Goal: Transaction & Acquisition: Book appointment/travel/reservation

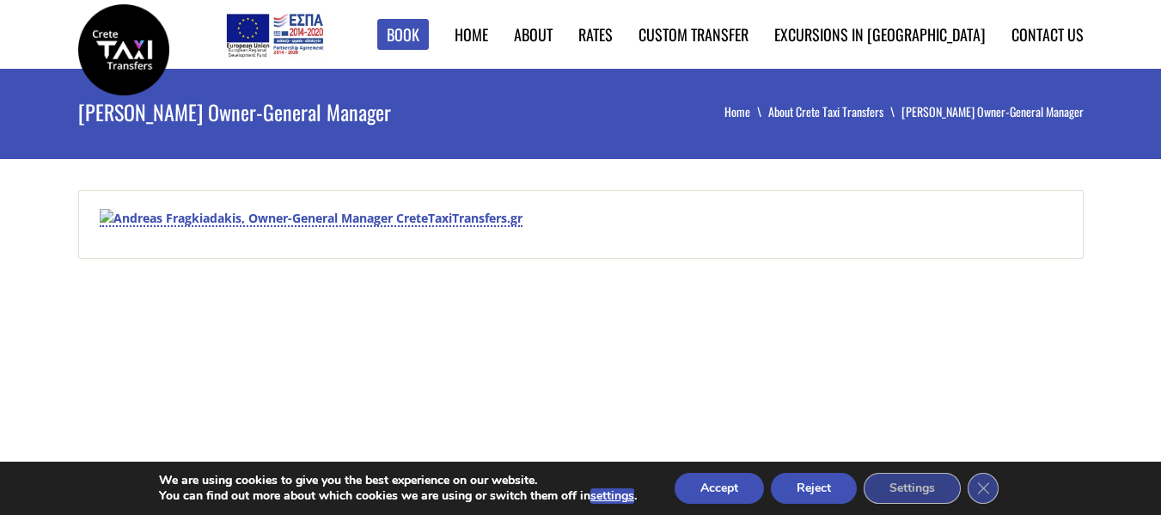
click at [161, 222] on img at bounding box center [311, 218] width 423 height 18
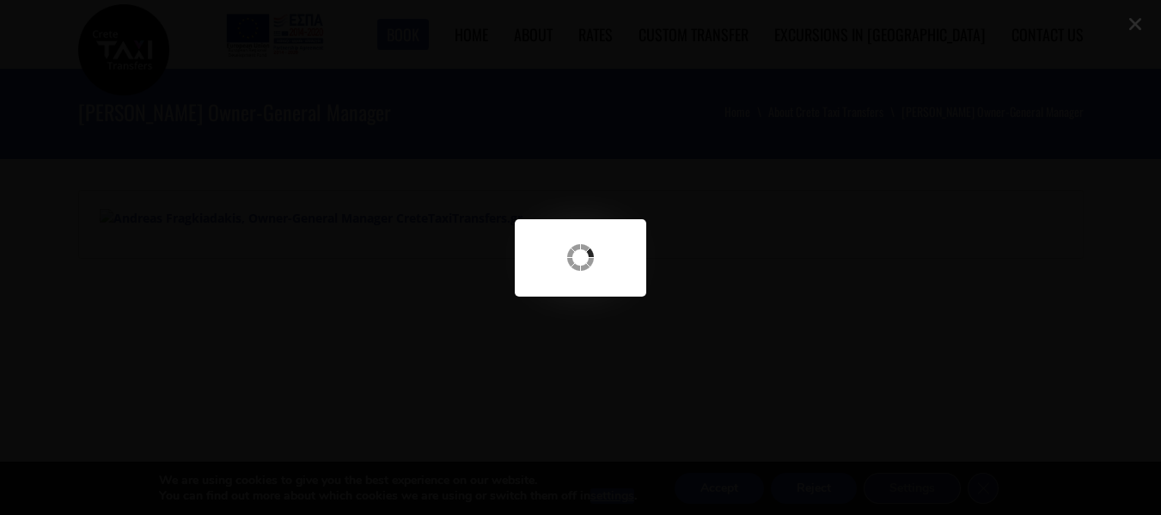
click at [584, 161] on div at bounding box center [580, 270] width 1161 height 541
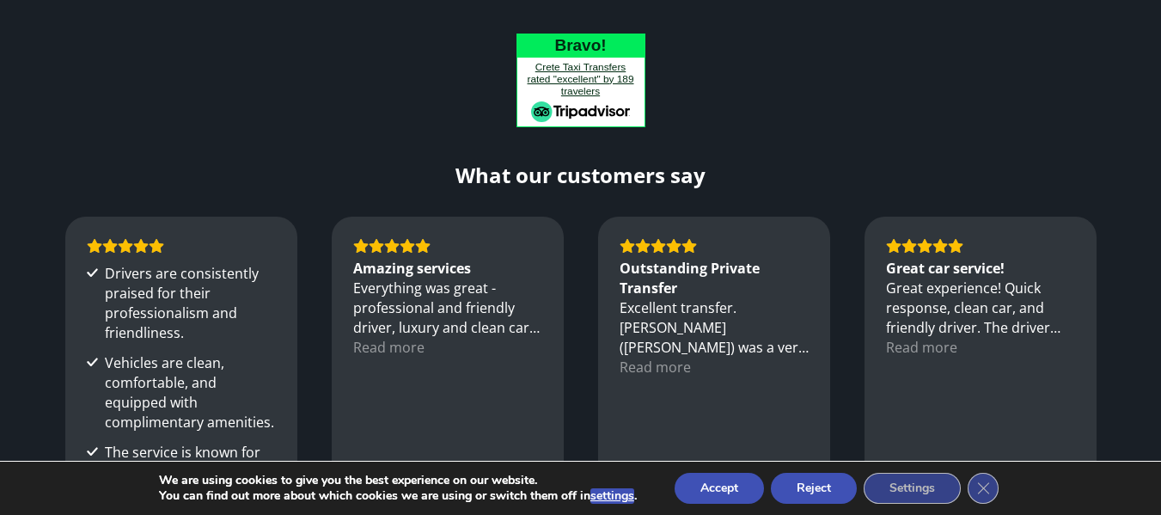
scroll to position [1032, 0]
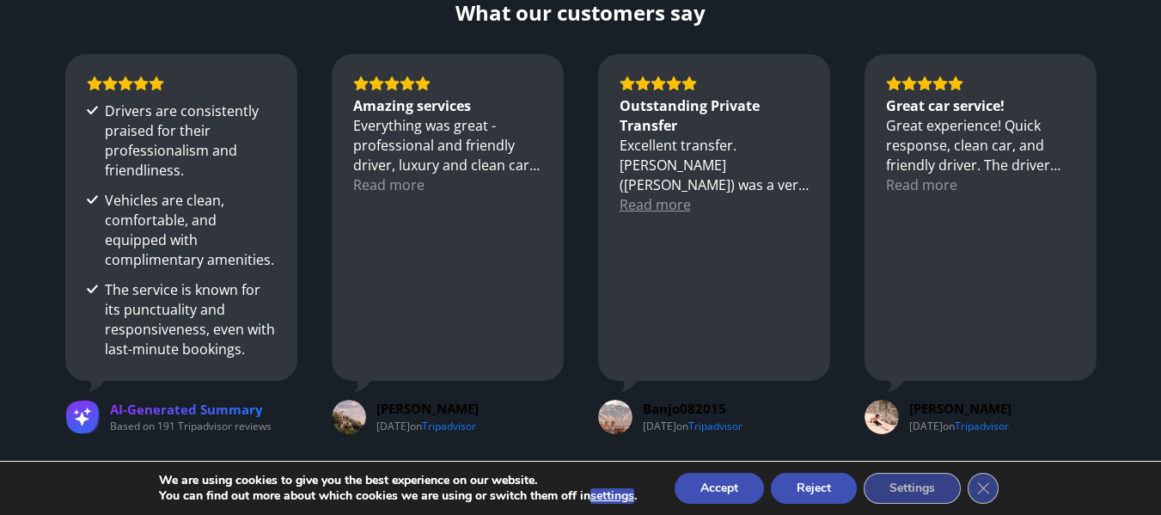
click at [670, 204] on div "Read more" at bounding box center [655, 205] width 71 height 20
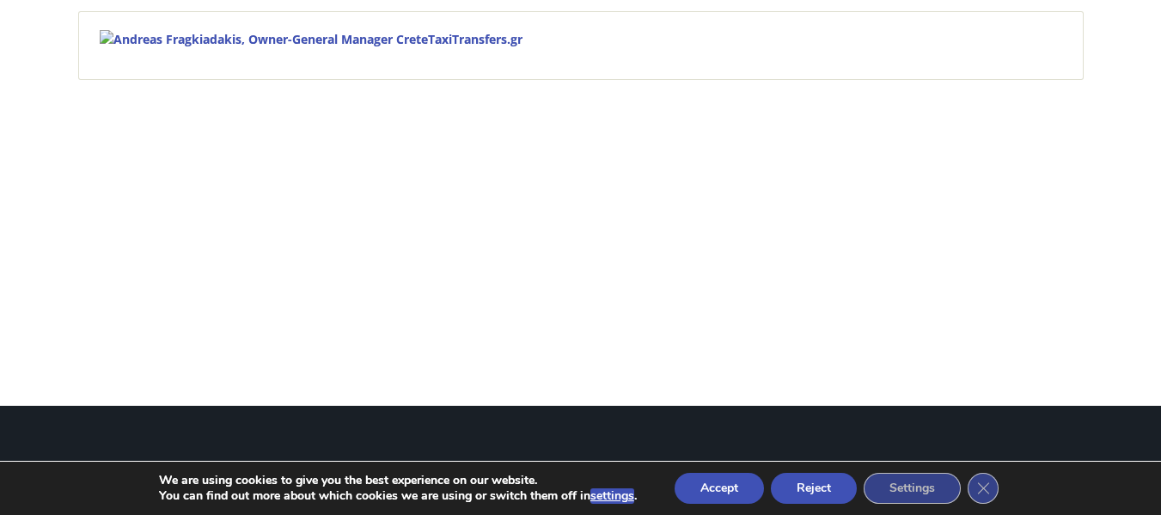
scroll to position [0, 0]
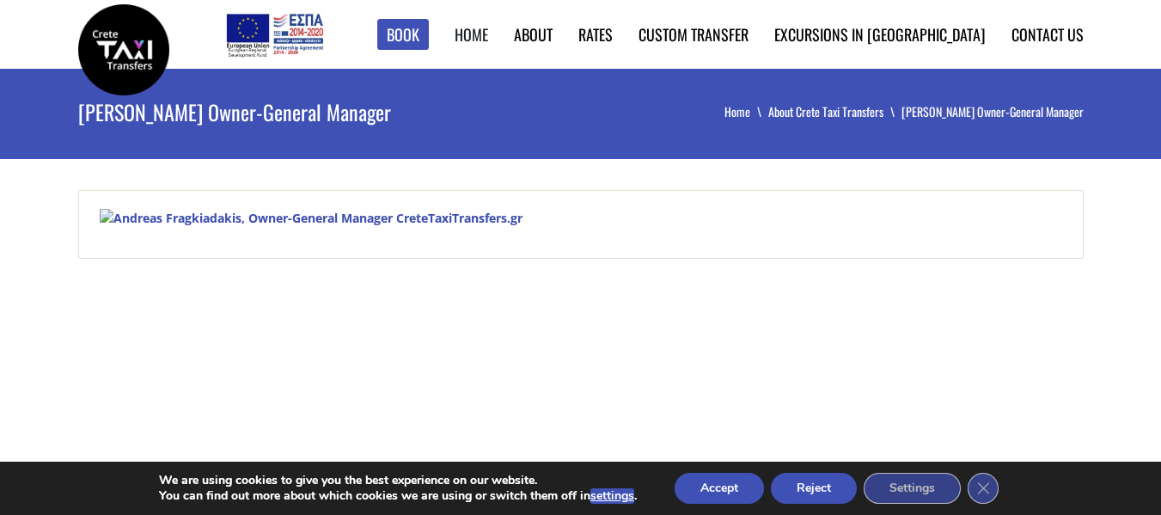
click at [488, 40] on link "Home" at bounding box center [472, 34] width 34 height 22
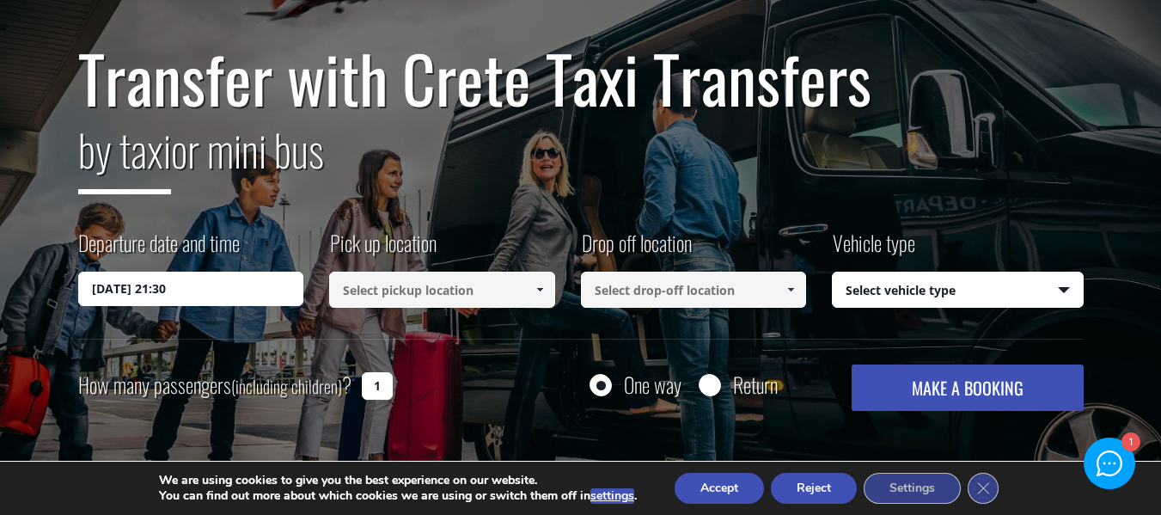
scroll to position [172, 0]
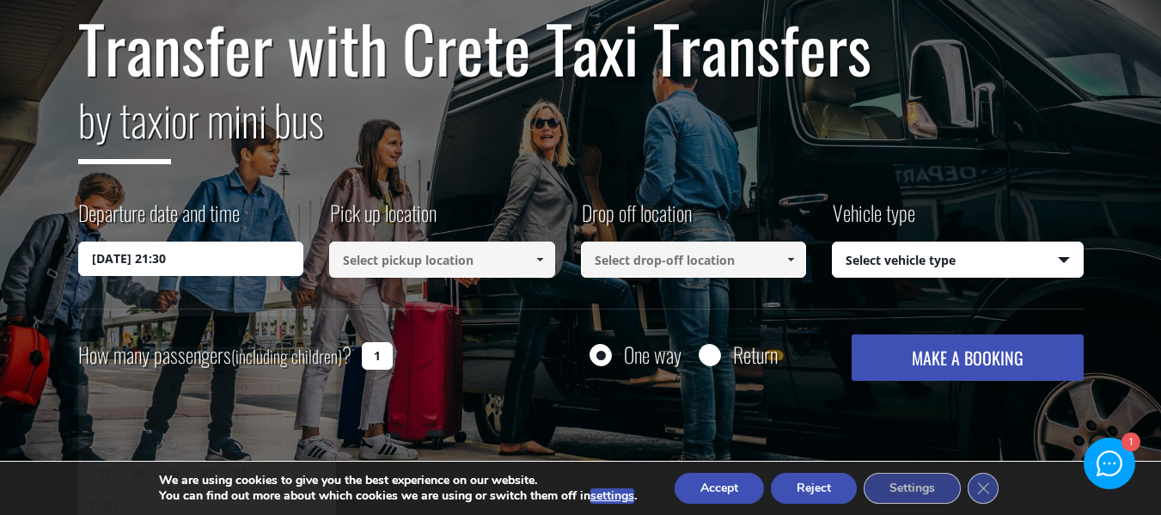
click at [243, 263] on input "02/10/2025 21:30" at bounding box center [191, 259] width 226 height 34
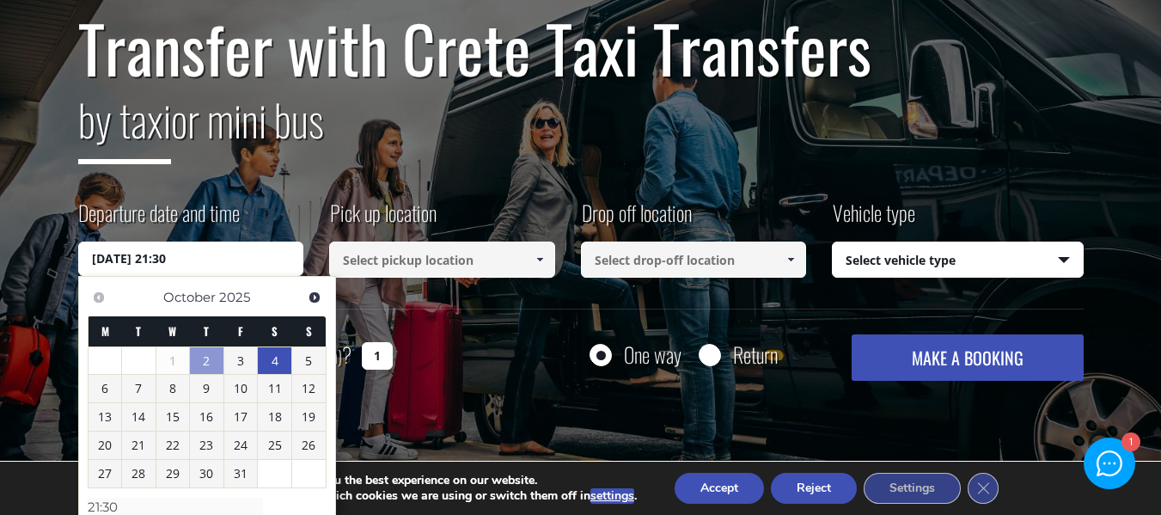
click at [269, 362] on link "4" at bounding box center [275, 361] width 34 height 28
type input "04/10/2025 00:00"
click at [440, 255] on input at bounding box center [442, 260] width 226 height 36
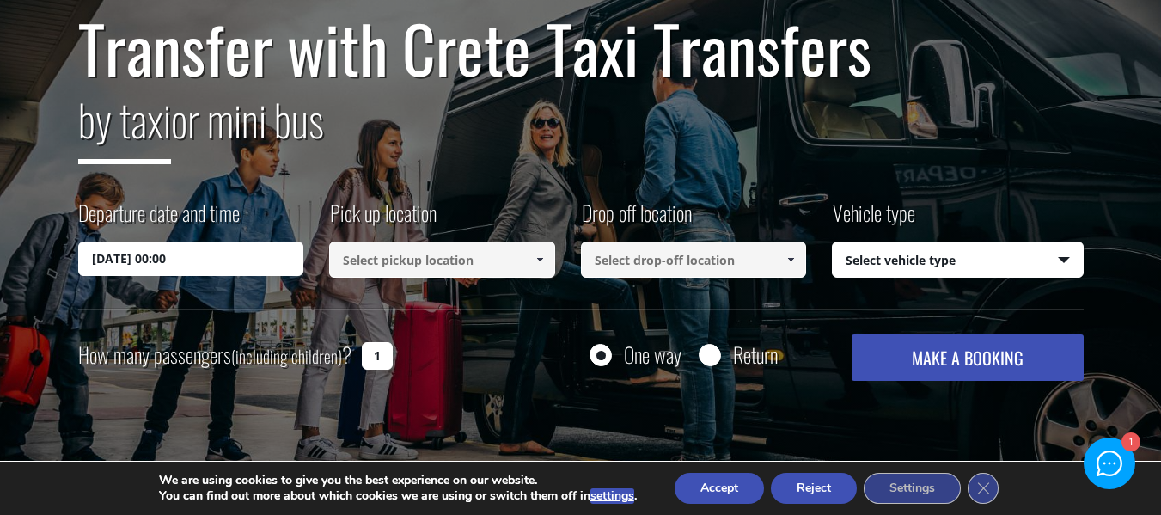
click at [536, 261] on span at bounding box center [540, 260] width 14 height 14
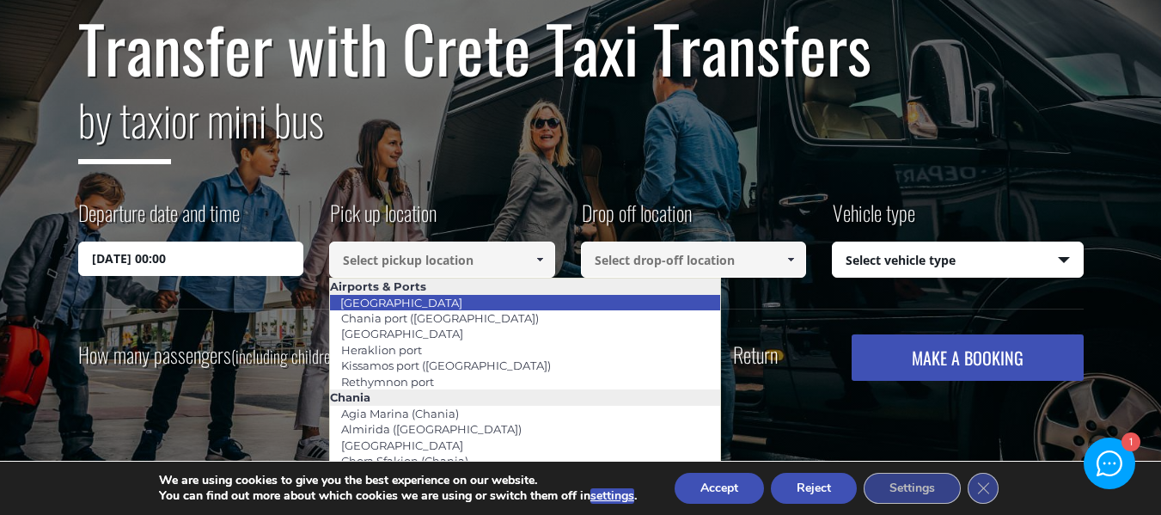
click at [430, 303] on link "[GEOGRAPHIC_DATA]" at bounding box center [401, 303] width 144 height 24
type input "[GEOGRAPHIC_DATA]"
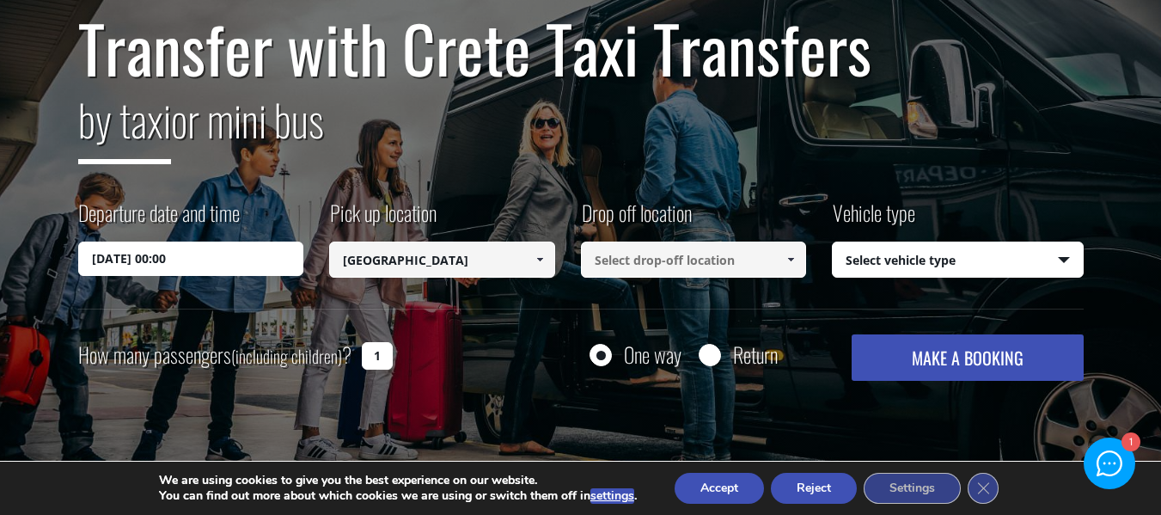
click at [687, 262] on input at bounding box center [694, 260] width 226 height 36
click at [787, 262] on span at bounding box center [791, 260] width 14 height 14
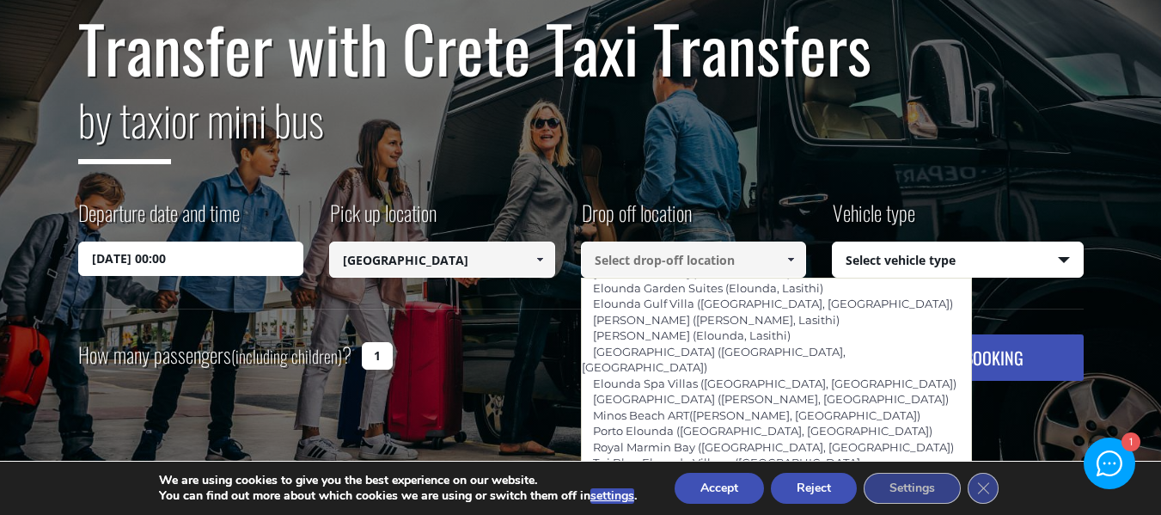
scroll to position [2579, 0]
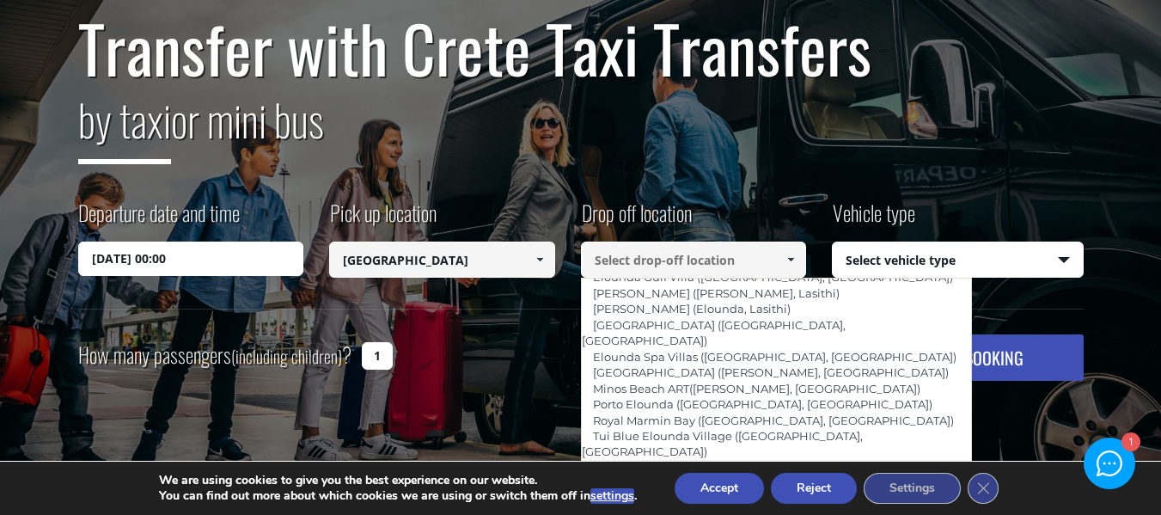
type input "Aquila [GEOGRAPHIC_DATA] ([GEOGRAPHIC_DATA])"
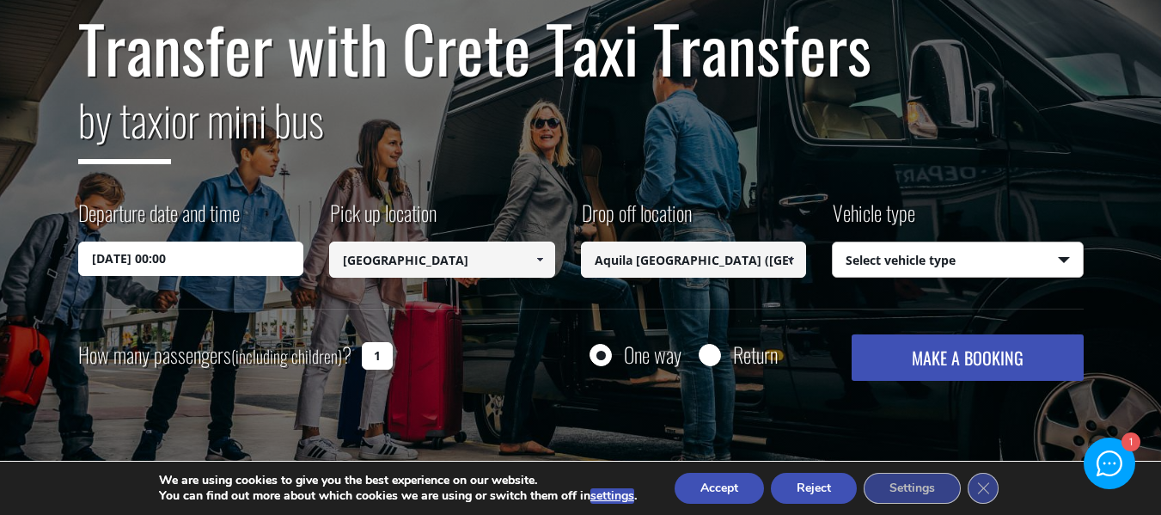
click at [925, 261] on select "Select vehicle type Taxi (4 passengers) Mercedes E Class Mini Van (7 passengers…" at bounding box center [958, 260] width 250 height 36
select select "541"
click at [833, 242] on select "Select vehicle type Taxi (4 passengers) Mercedes E Class Mini Van (7 passengers…" at bounding box center [958, 260] width 250 height 36
click at [917, 262] on select "Select vehicle type Taxi (4 passengers) Mercedes E Class Mini Van (7 passengers…" at bounding box center [958, 260] width 250 height 36
click at [801, 307] on div "Departure date and time 04/10/2025 00:00 Pick up location Select pickup locatio…" at bounding box center [581, 253] width 1006 height 111
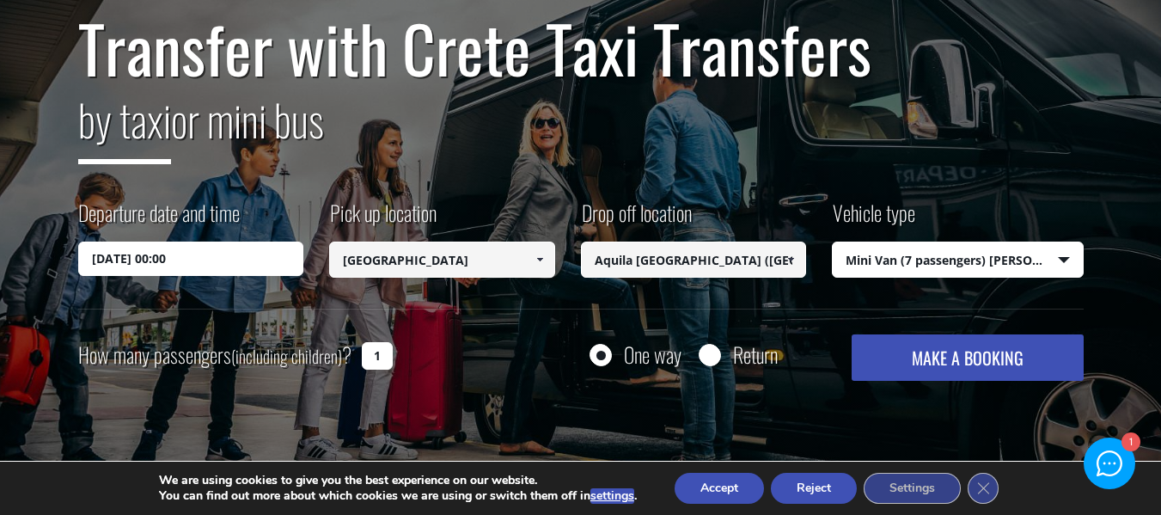
click at [947, 350] on button "MAKE A BOOKING" at bounding box center [967, 357] width 231 height 46
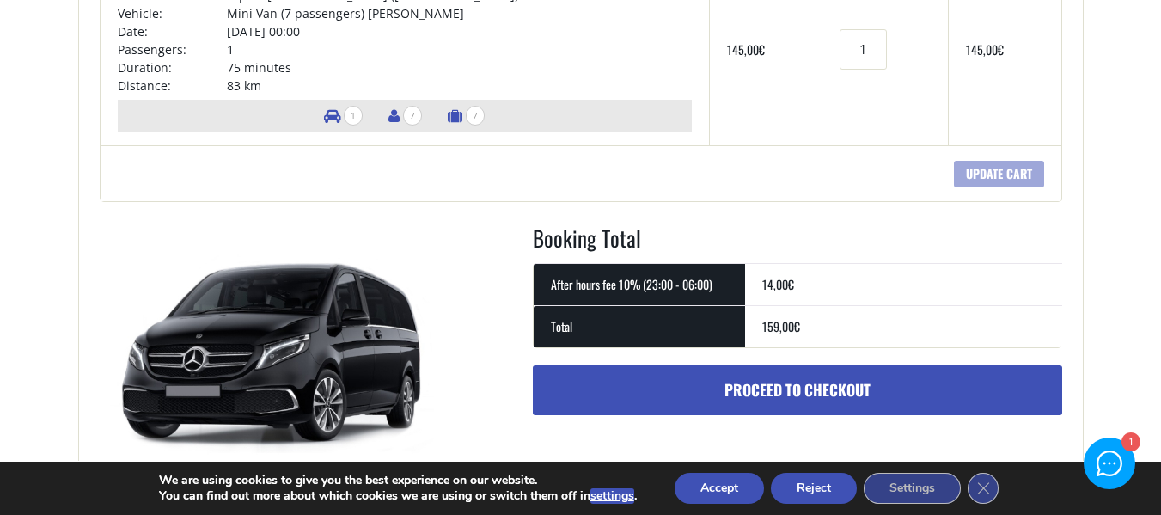
scroll to position [258, 0]
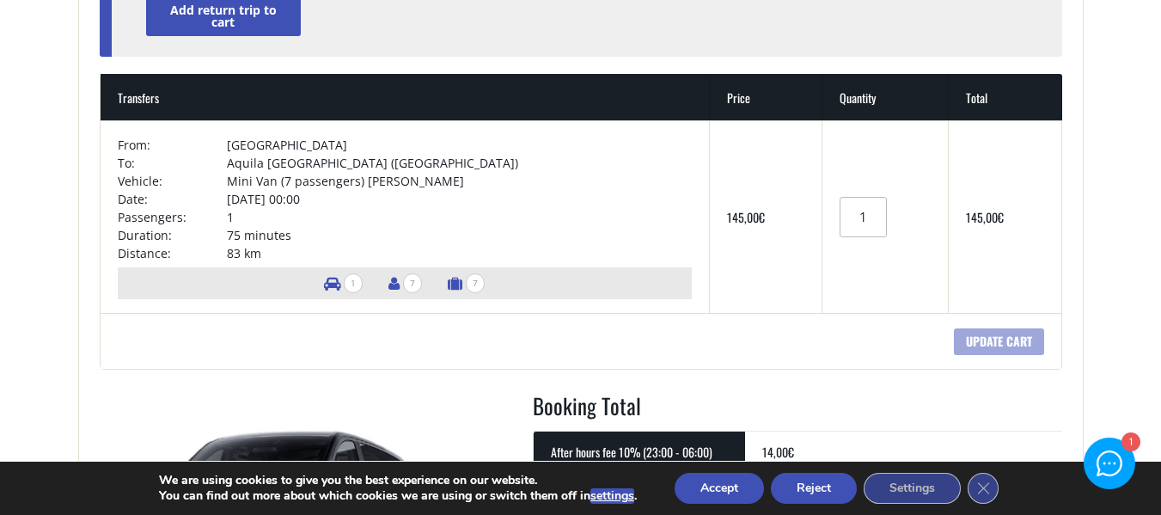
click at [840, 223] on input "1" at bounding box center [863, 217] width 46 height 40
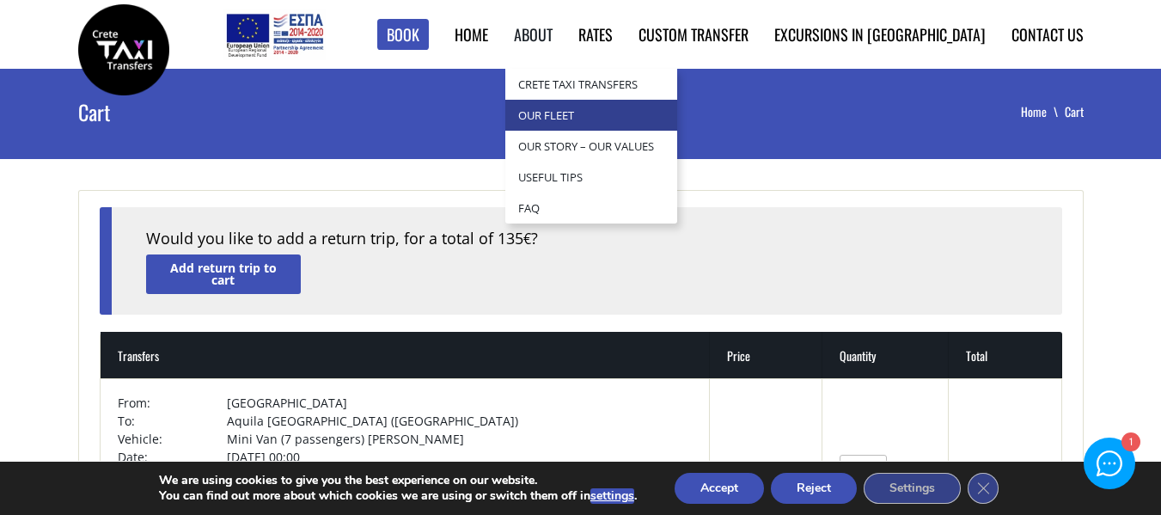
click at [627, 110] on link "Our Fleet" at bounding box center [591, 115] width 172 height 31
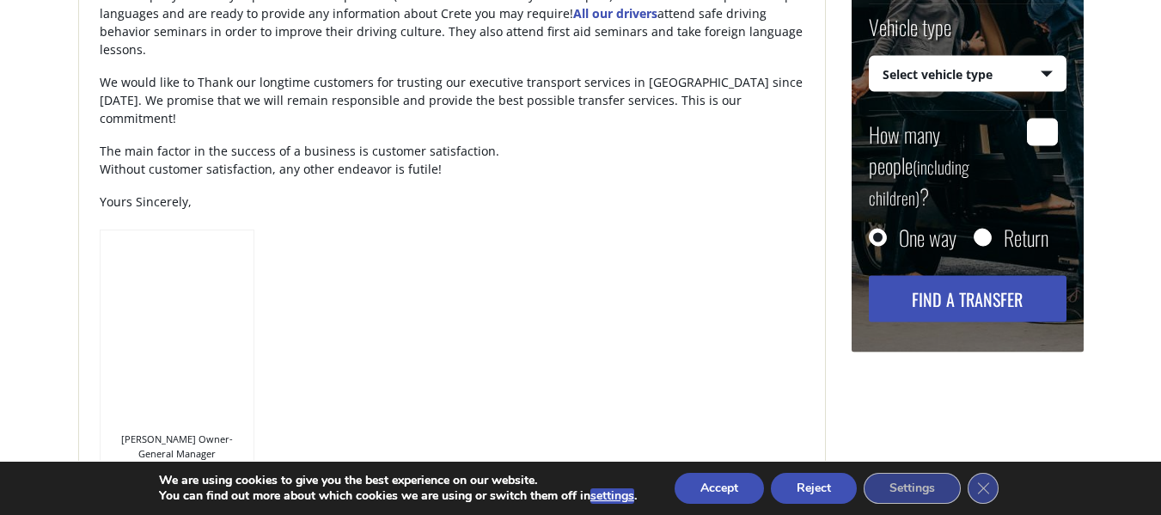
scroll to position [1790, 0]
